Goal: Entertainment & Leisure: Consume media (video, audio)

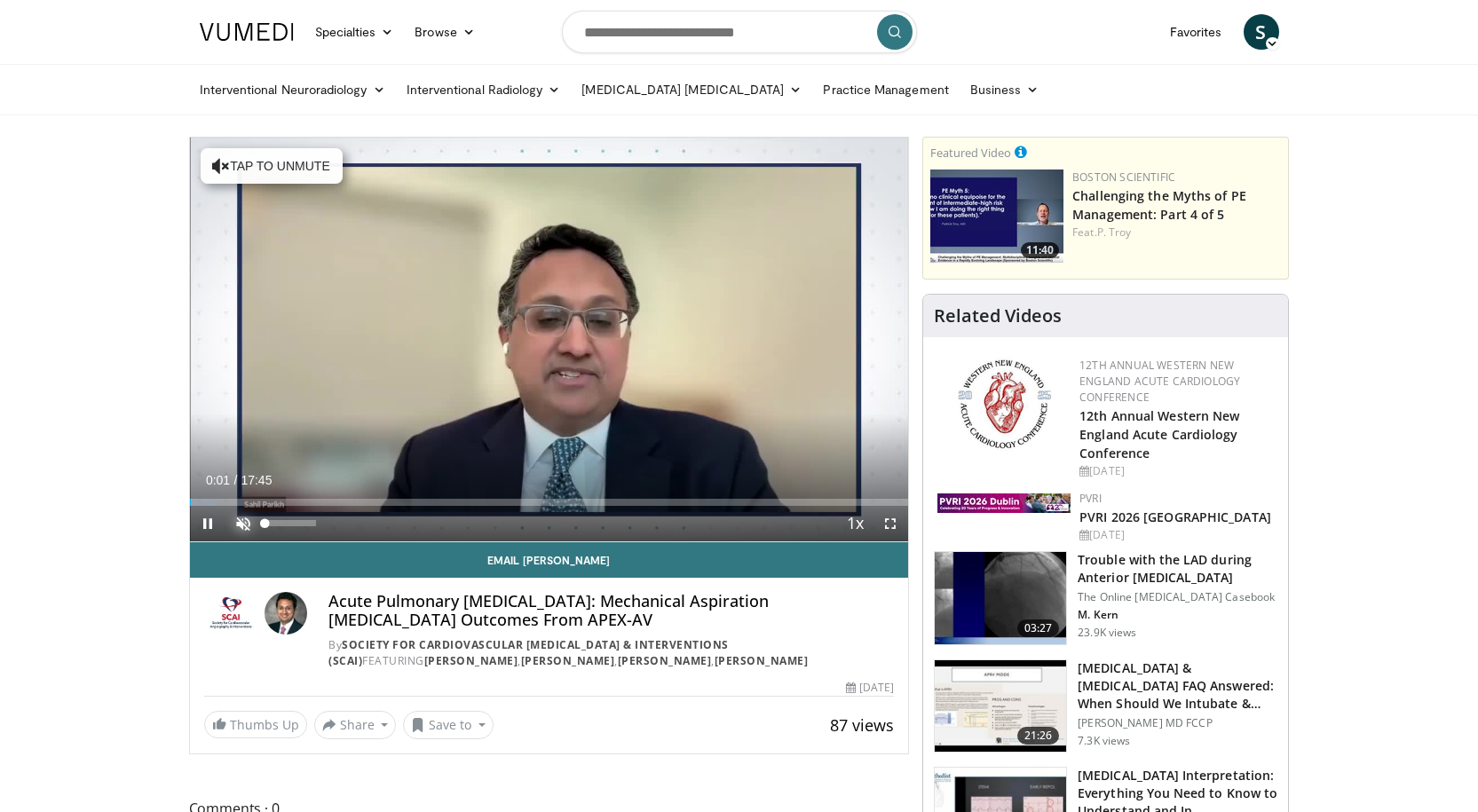
click at [241, 517] on span "Video Player" at bounding box center [243, 524] width 36 height 36
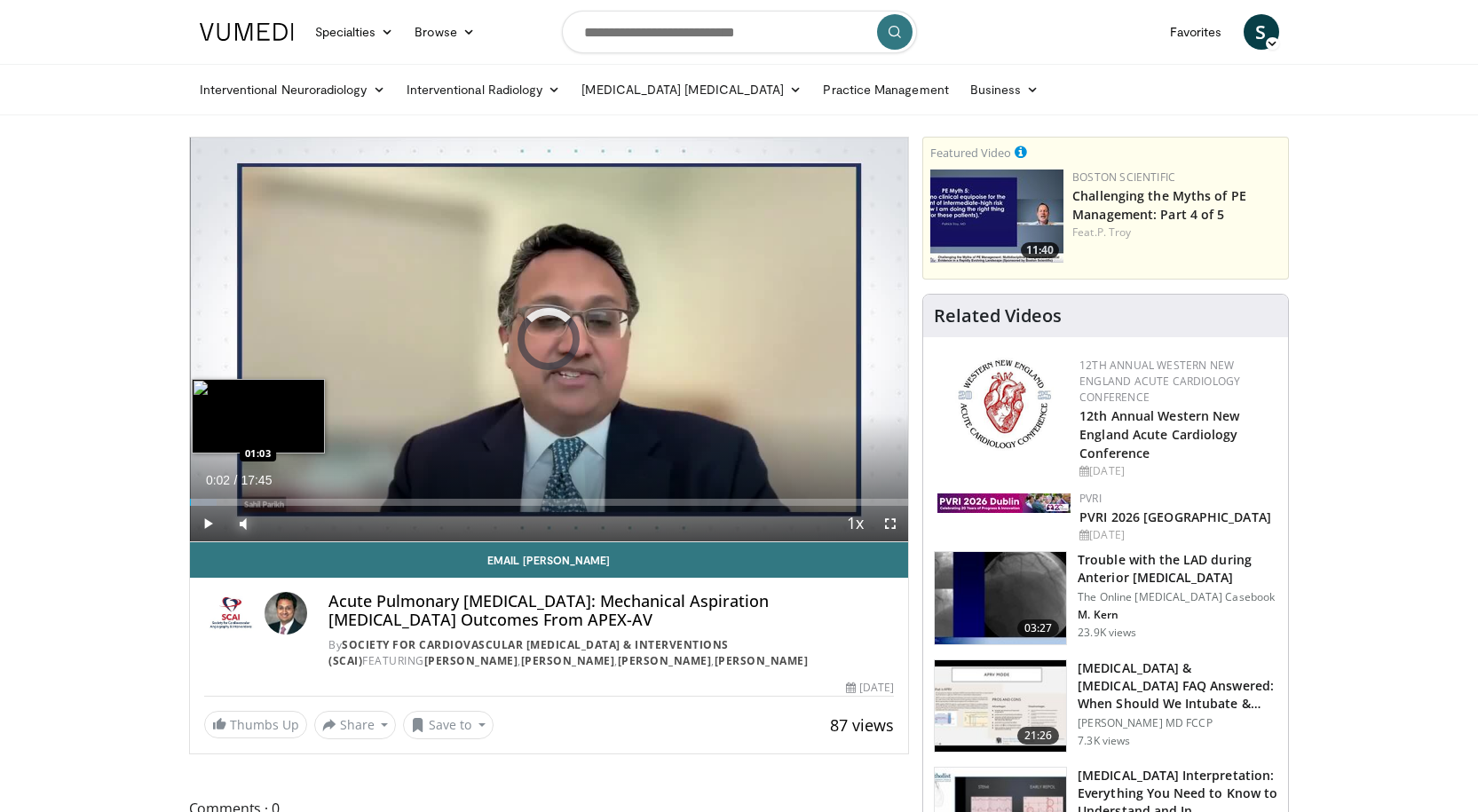
click at [232, 502] on div "Loaded : 3.74% 00:02 01:03" at bounding box center [549, 503] width 719 height 7
click at [246, 502] on div "Progress Bar" at bounding box center [253, 503] width 47 height 7
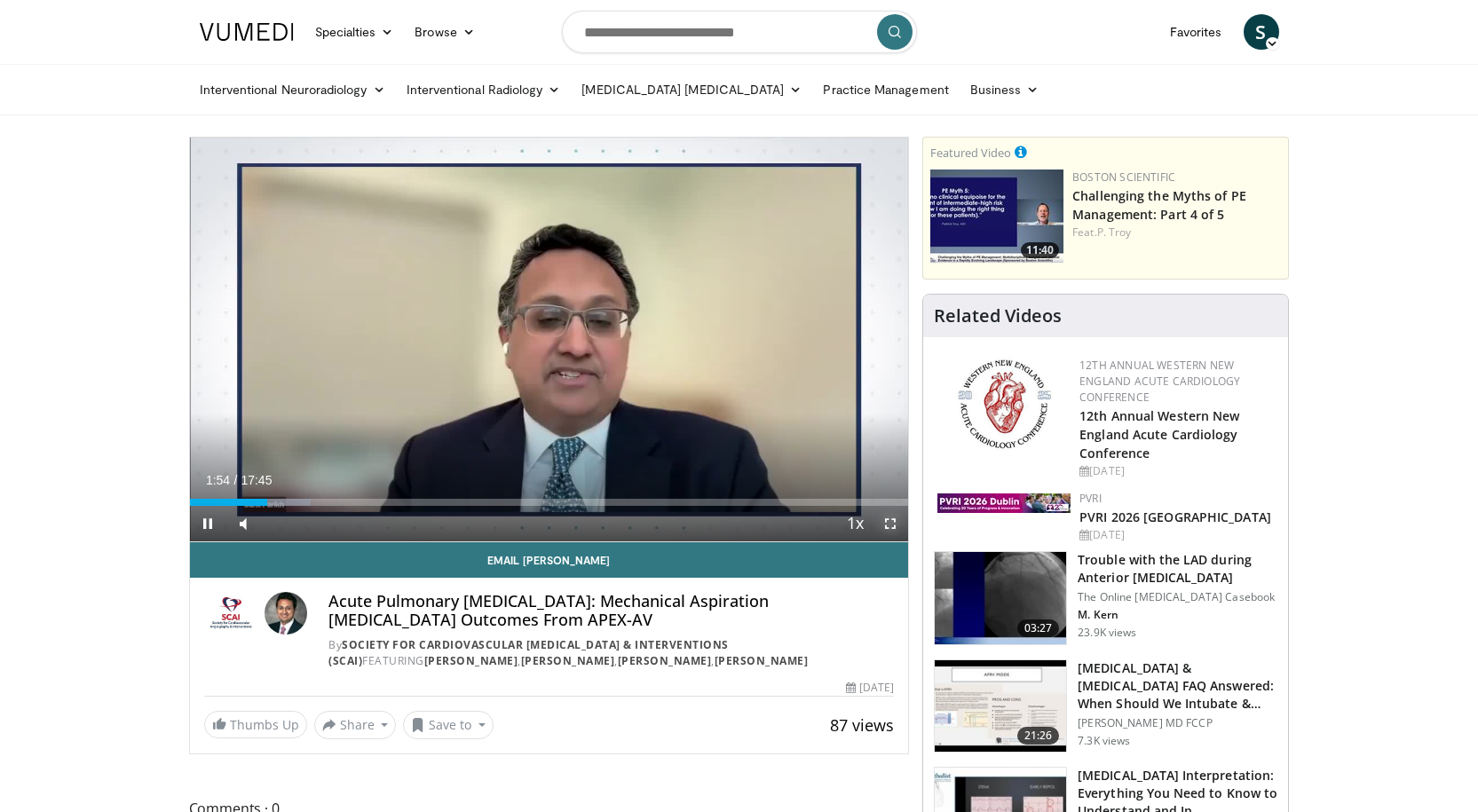
click at [893, 523] on span "Video Player" at bounding box center [890, 524] width 36 height 36
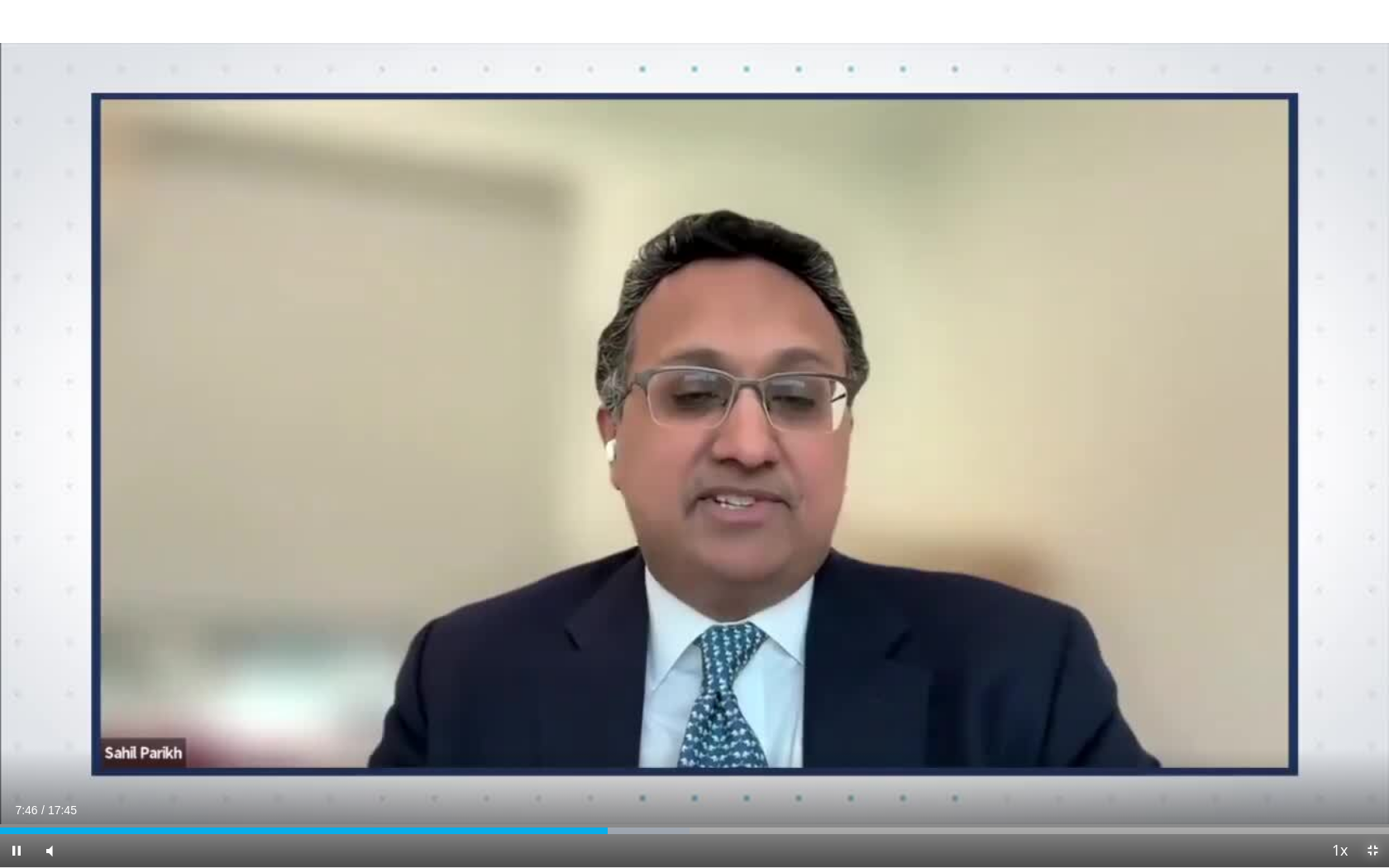
click at [1375, 755] on span "Video Player" at bounding box center [1372, 850] width 33 height 33
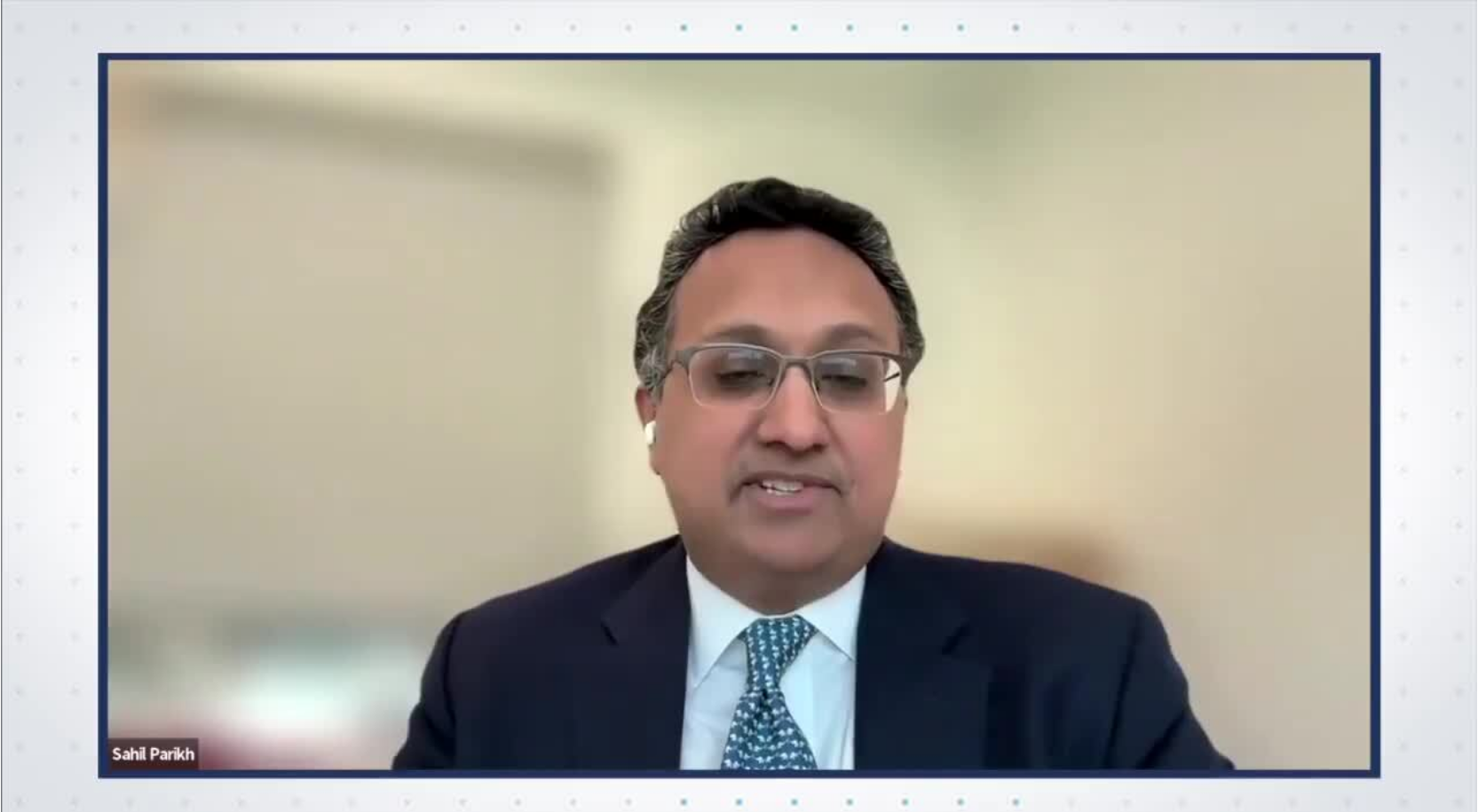
scroll to position [355, 0]
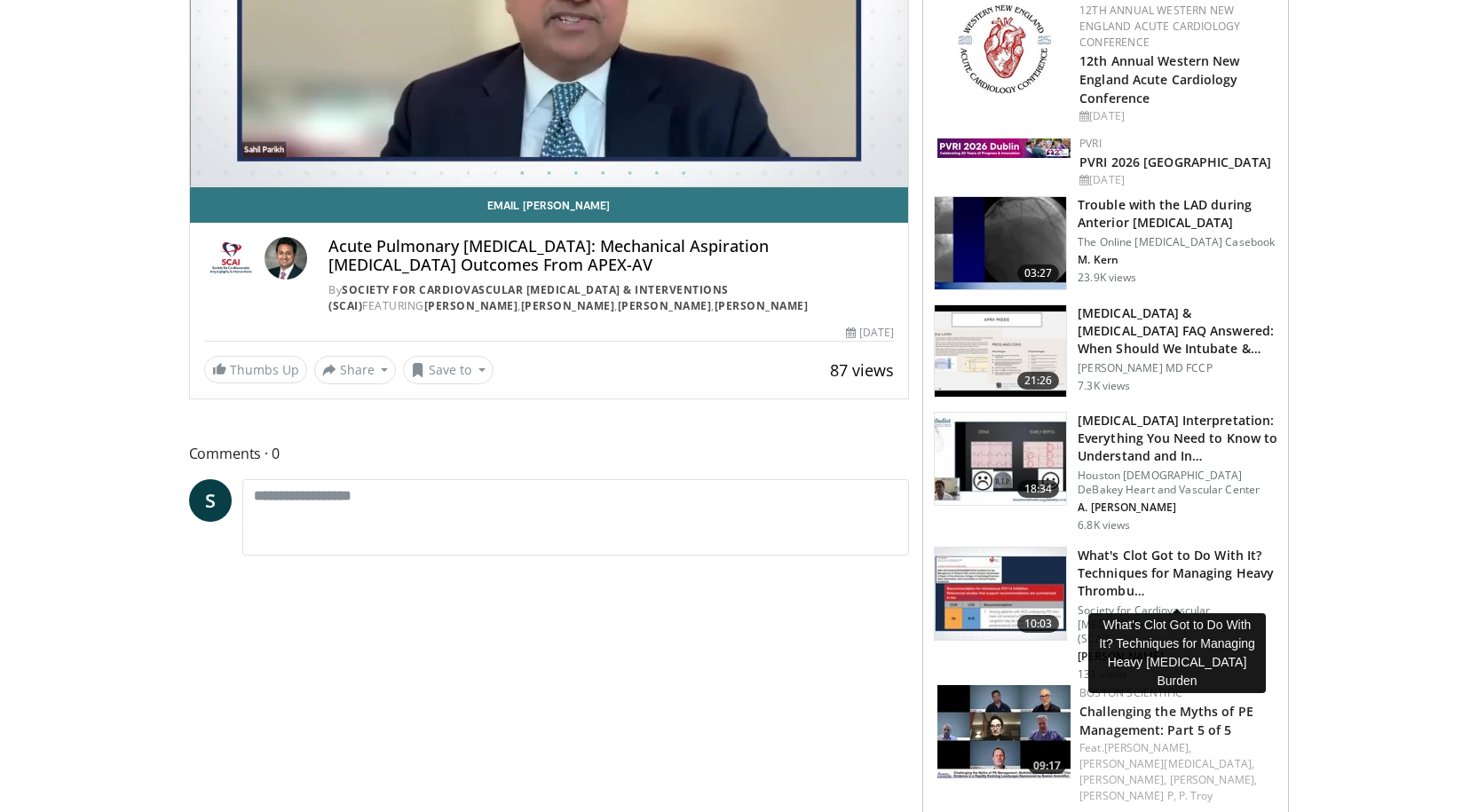
click at [1128, 570] on h3 "What's Clot Got to Do With It? Techniques for Managing Heavy Thrombu…" at bounding box center [1178, 573] width 200 height 53
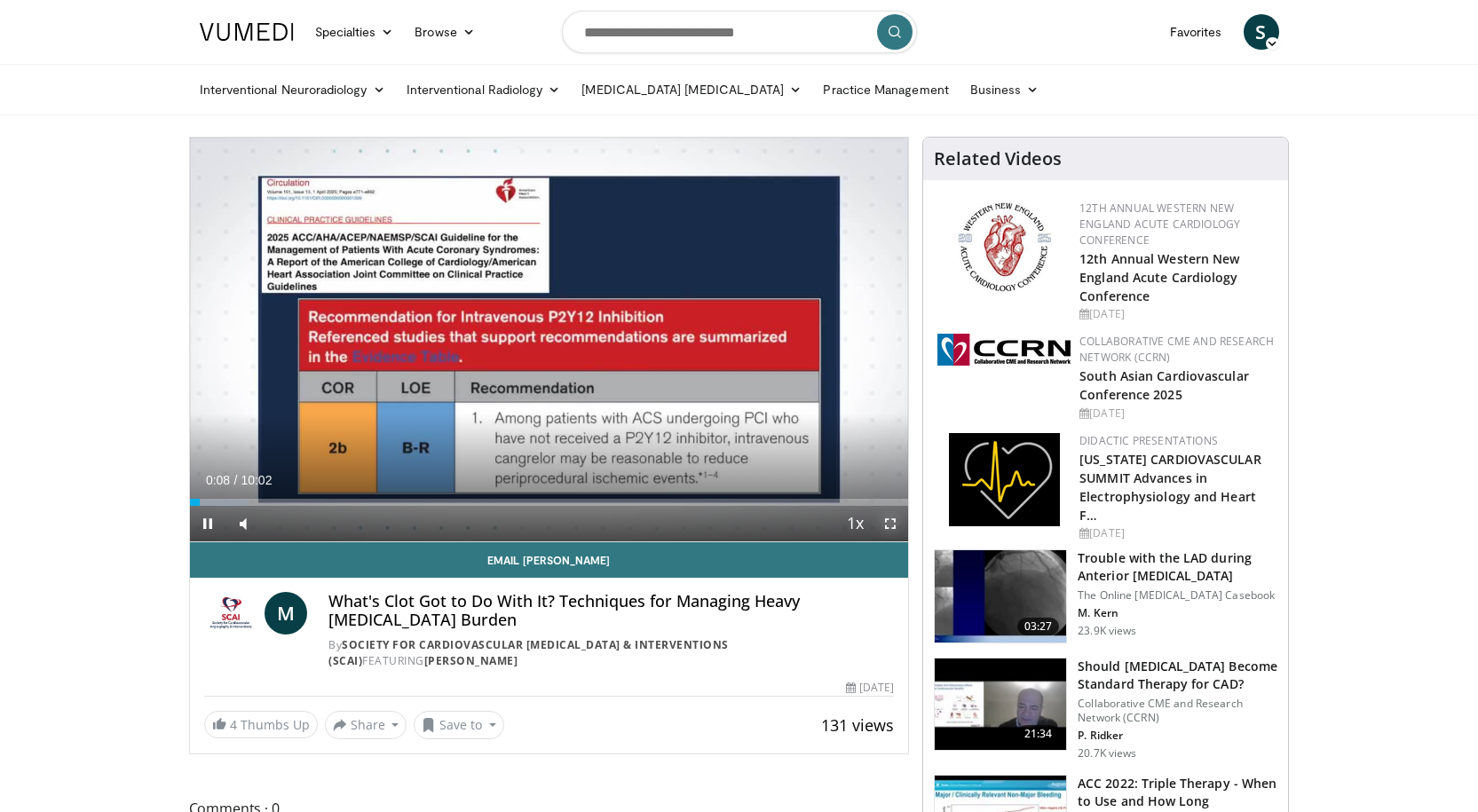
click at [888, 522] on span "Video Player" at bounding box center [890, 524] width 36 height 36
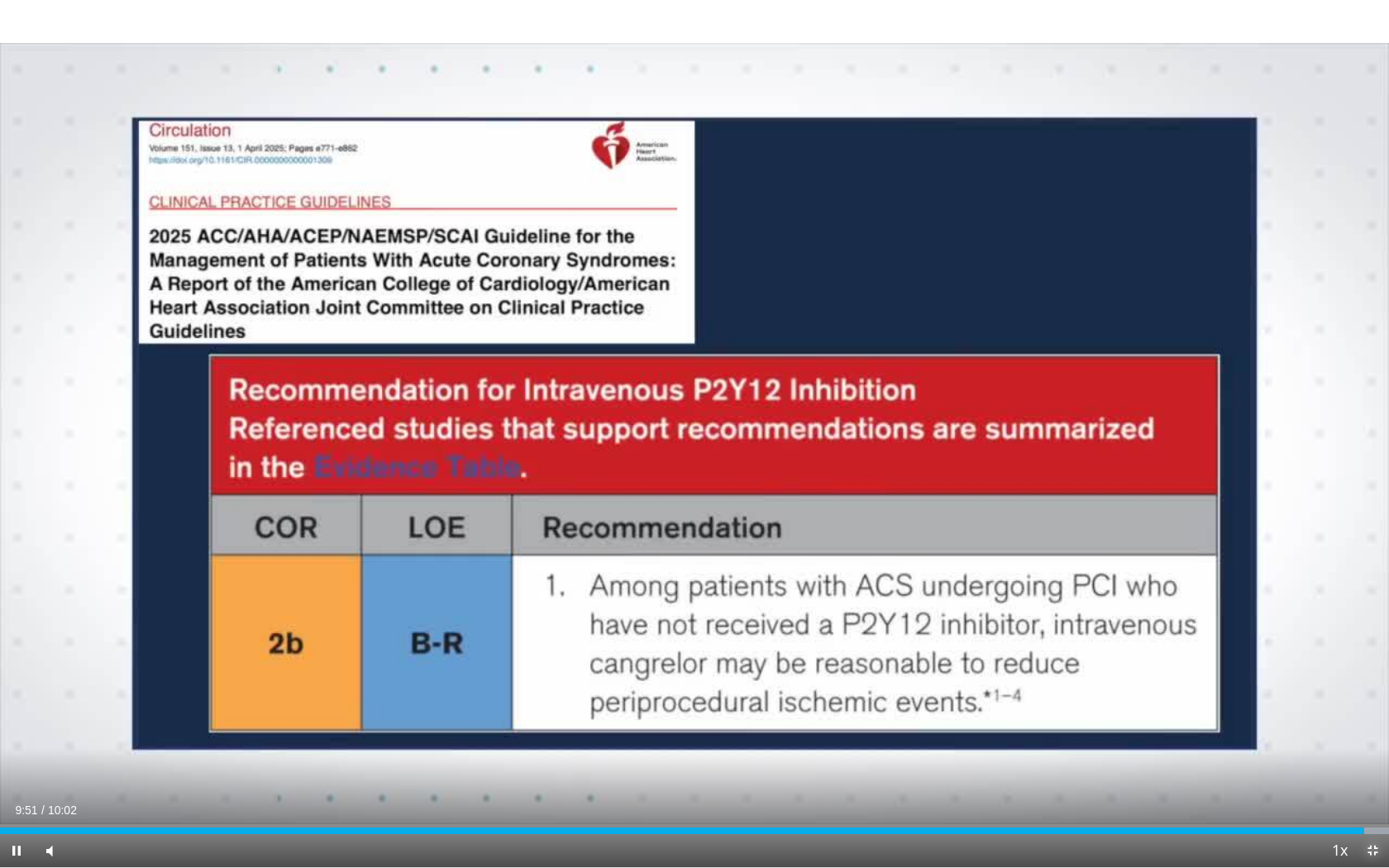
click at [1375, 755] on span "Video Player" at bounding box center [1372, 850] width 33 height 33
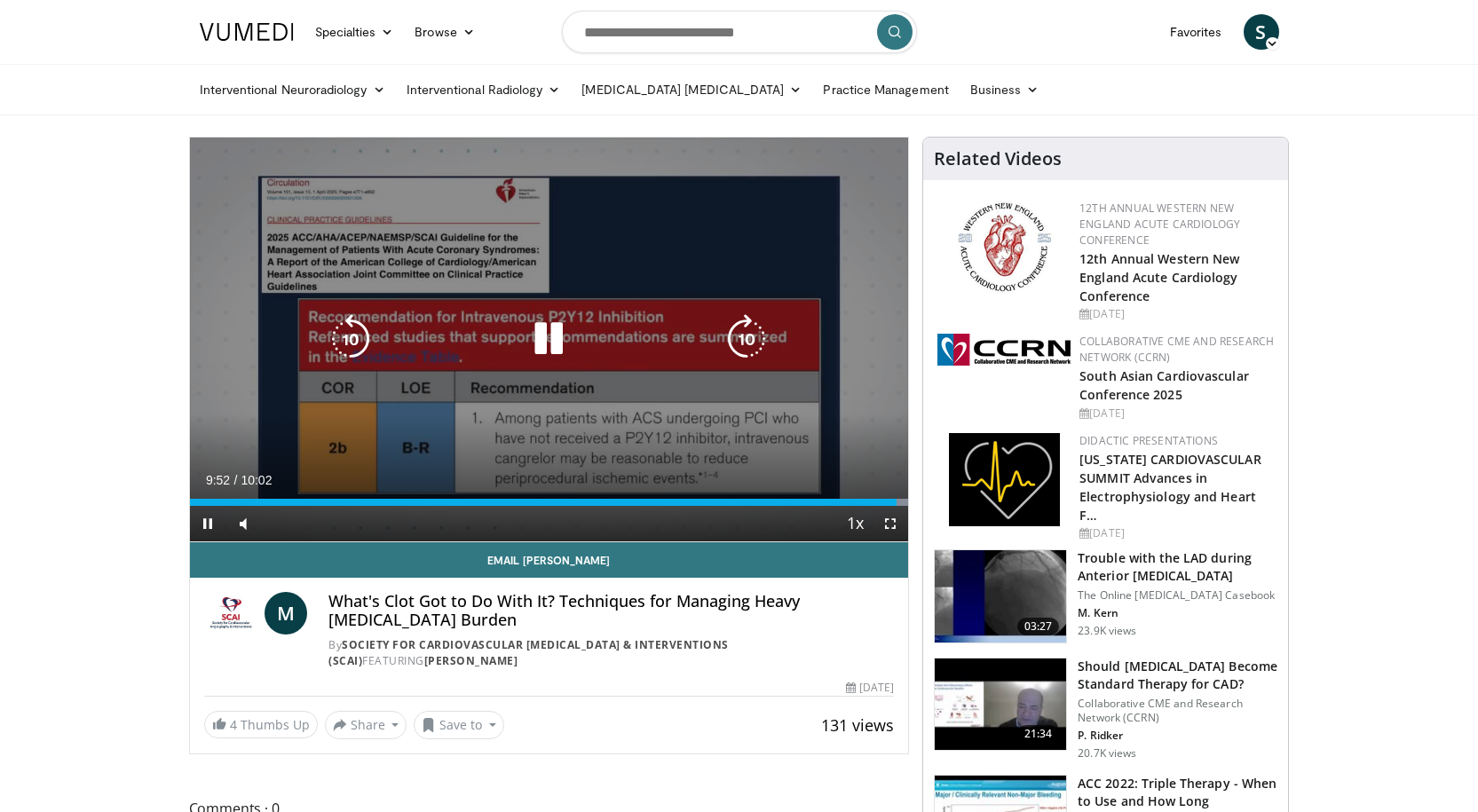
click at [680, 411] on div "10 seconds Tap to unmute" at bounding box center [549, 339] width 719 height 404
